Goal: Transaction & Acquisition: Purchase product/service

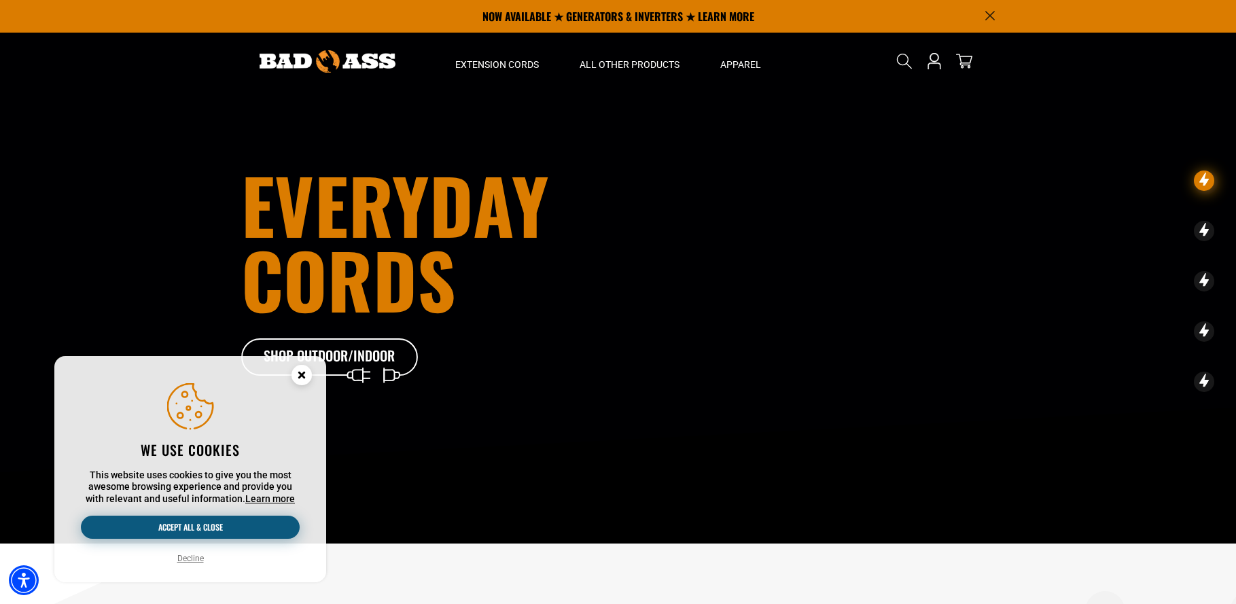
click at [211, 522] on button "Accept all & close" at bounding box center [190, 527] width 219 height 23
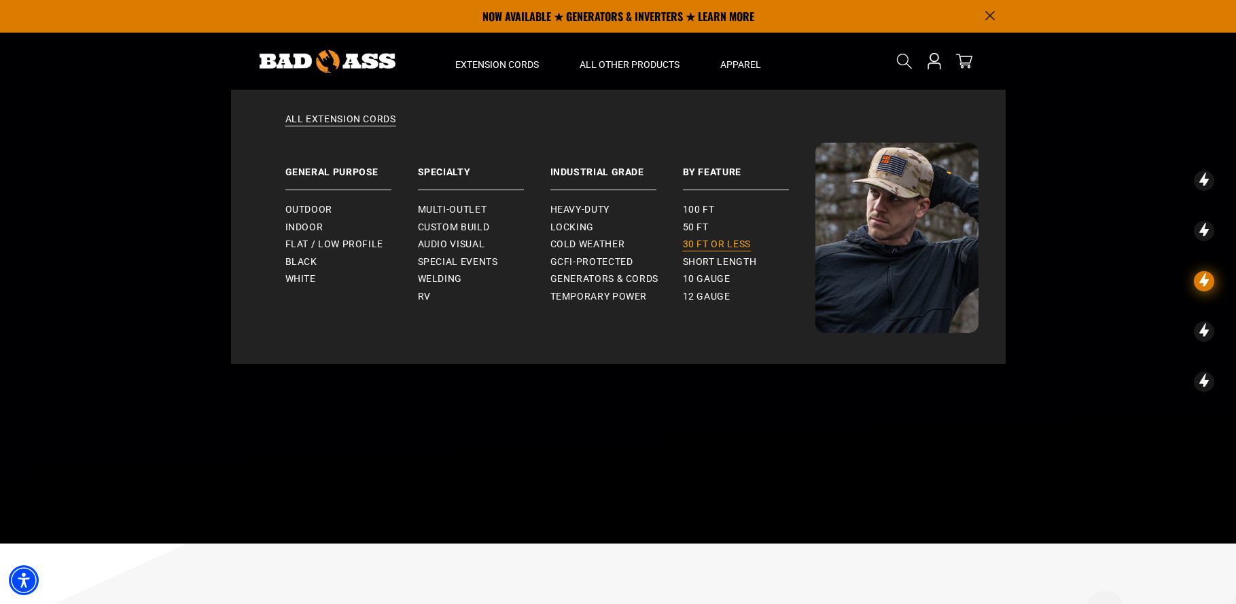
click at [701, 242] on span "30 ft or less" at bounding box center [717, 245] width 68 height 12
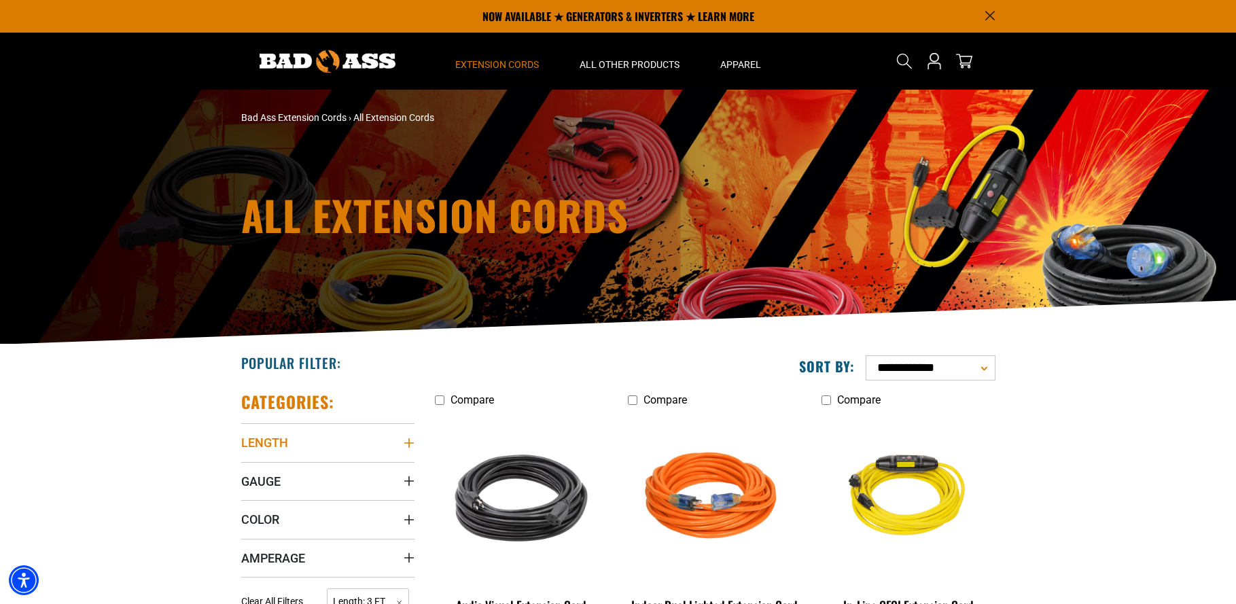
click at [405, 444] on icon "Length" at bounding box center [409, 443] width 11 height 11
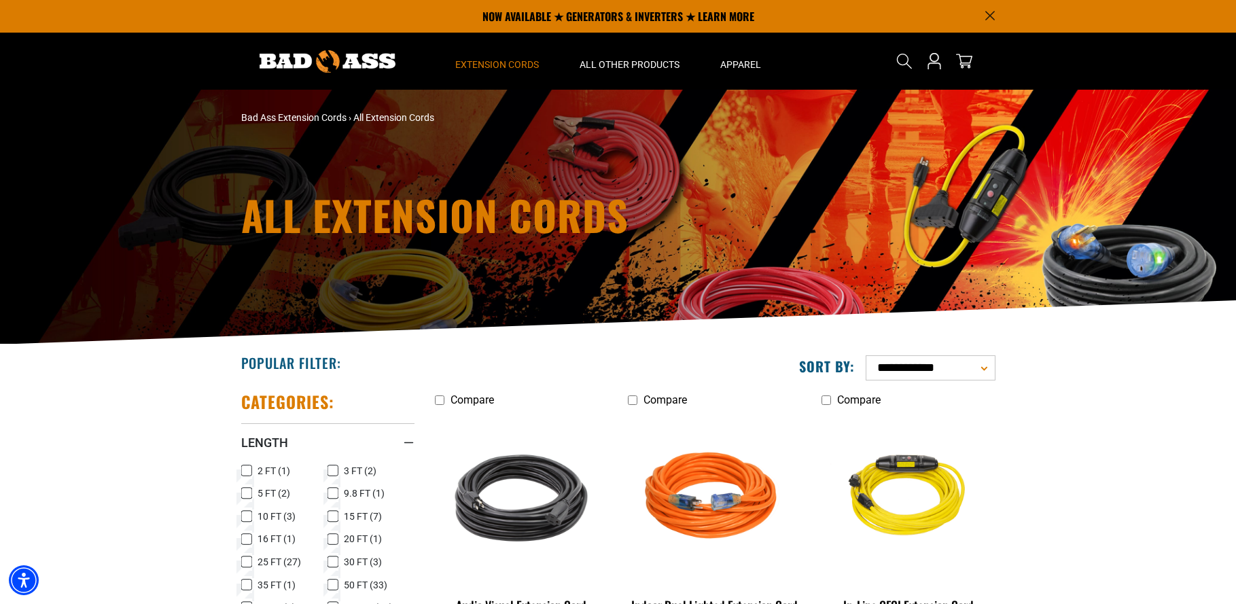
click at [244, 562] on icon at bounding box center [246, 562] width 11 height 18
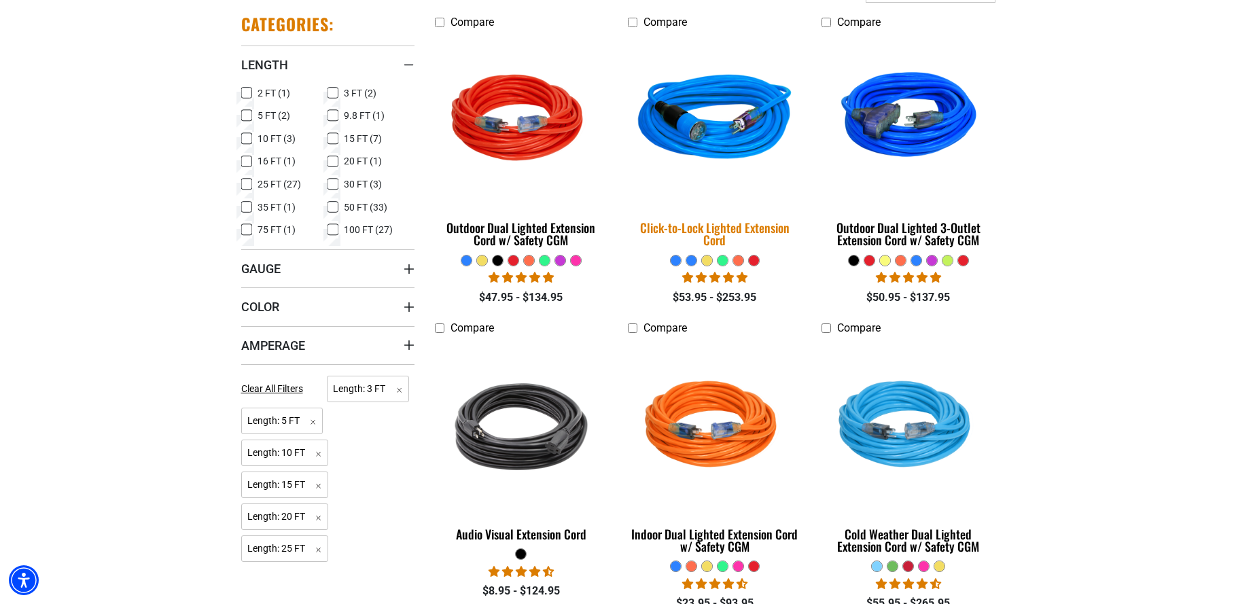
scroll to position [408, 0]
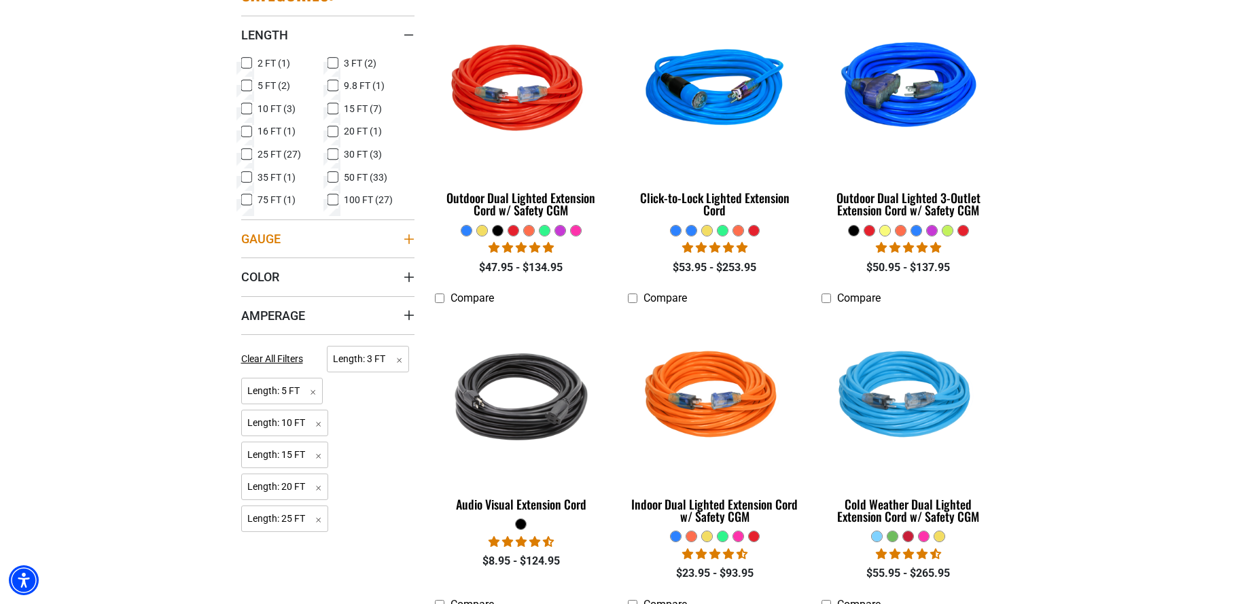
click at [409, 243] on icon "Gauge" at bounding box center [409, 239] width 10 height 10
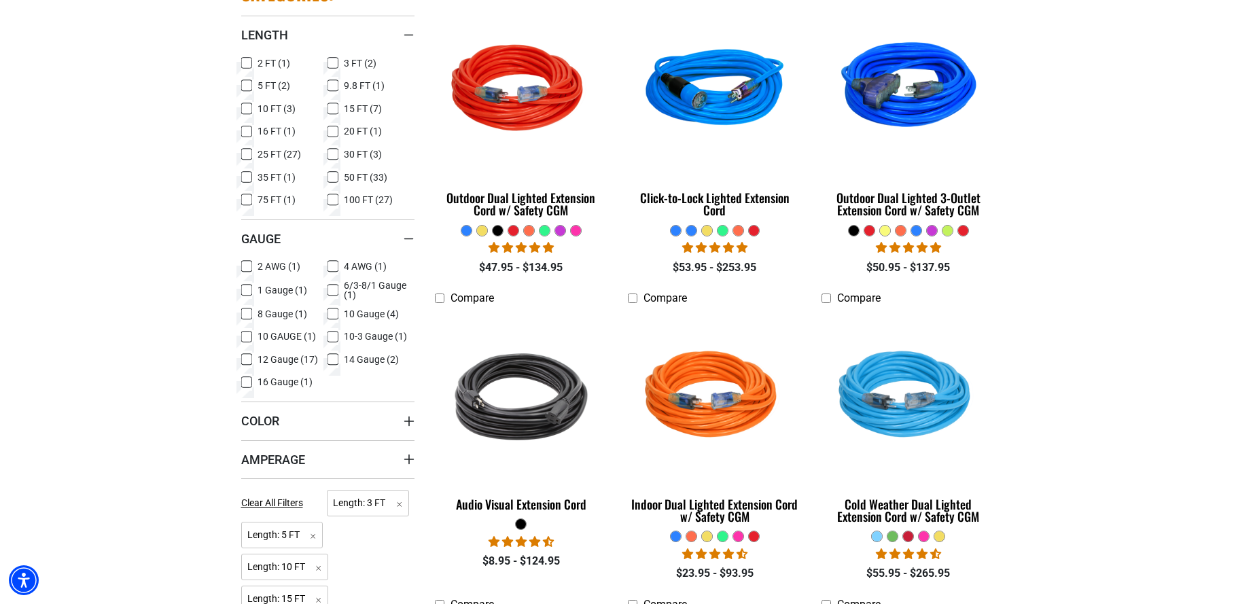
click at [405, 234] on div "Gauge" at bounding box center [409, 239] width 11 height 11
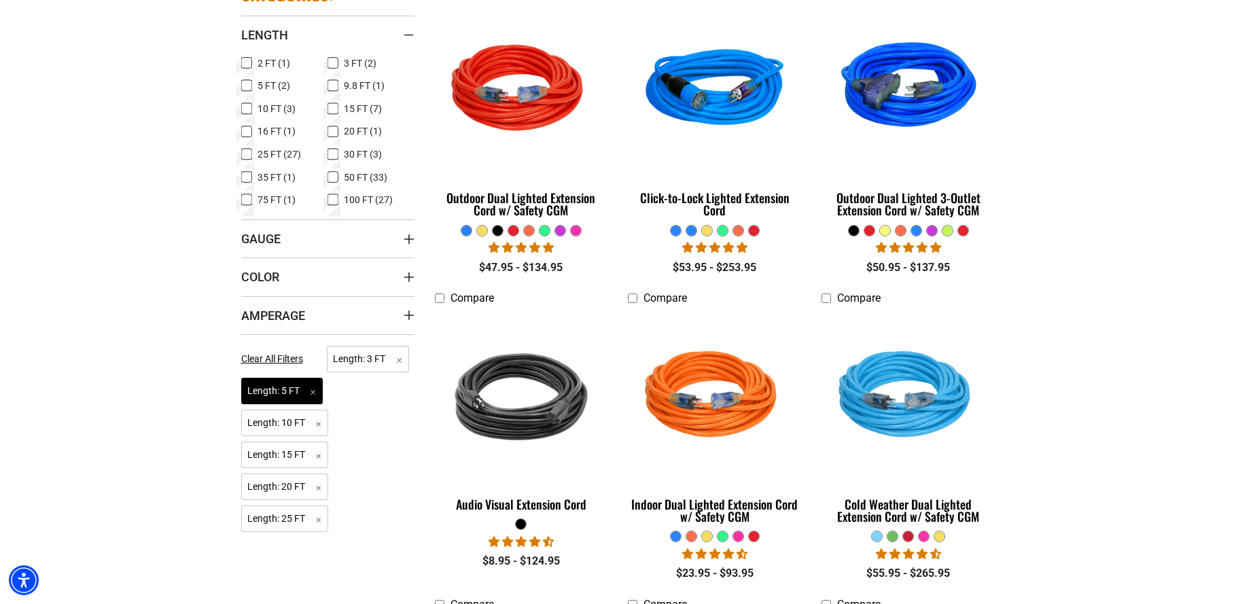
click at [320, 393] on span "Length: 5 FT Remove filter" at bounding box center [282, 391] width 82 height 27
click at [321, 391] on span "Length: 10 FT Remove filter" at bounding box center [285, 391] width 88 height 27
click at [321, 391] on span "Length: 15 FT Remove filter" at bounding box center [285, 391] width 88 height 27
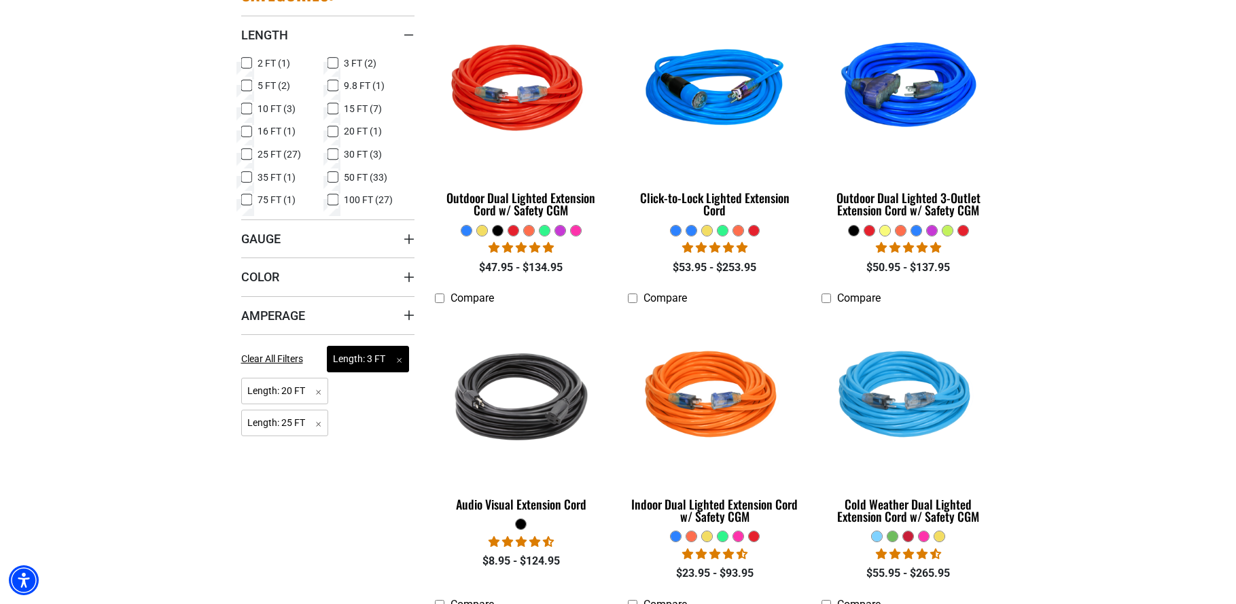
click at [402, 358] on span "Length: 3 FT Remove filter" at bounding box center [368, 359] width 82 height 27
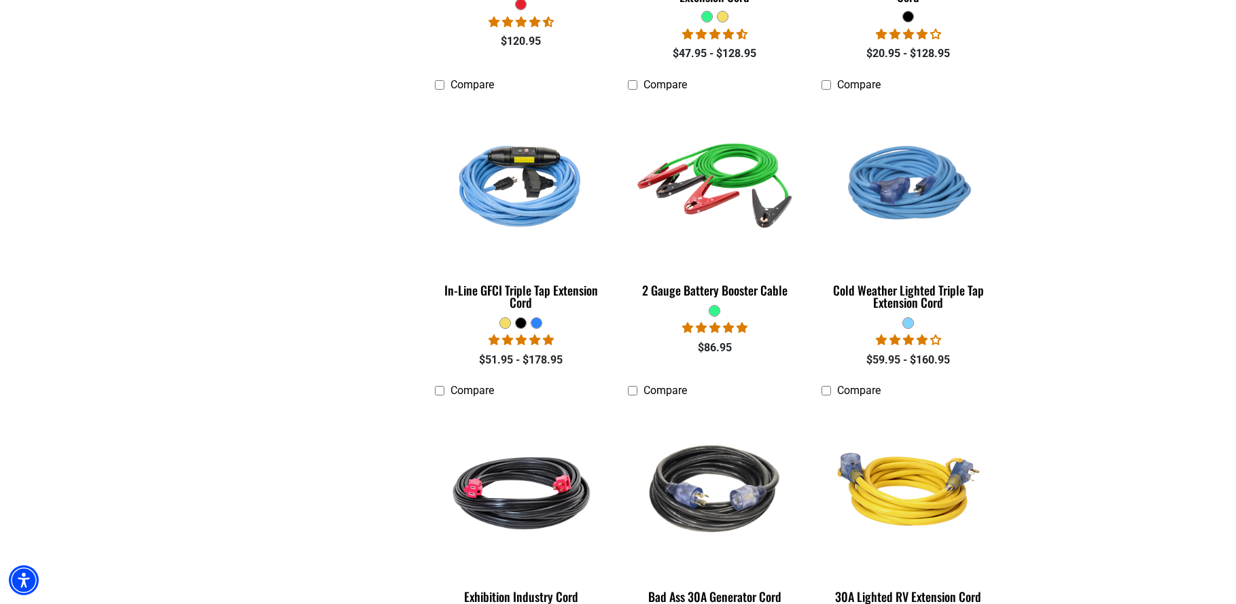
scroll to position [1835, 0]
